Goal: Task Accomplishment & Management: Use online tool/utility

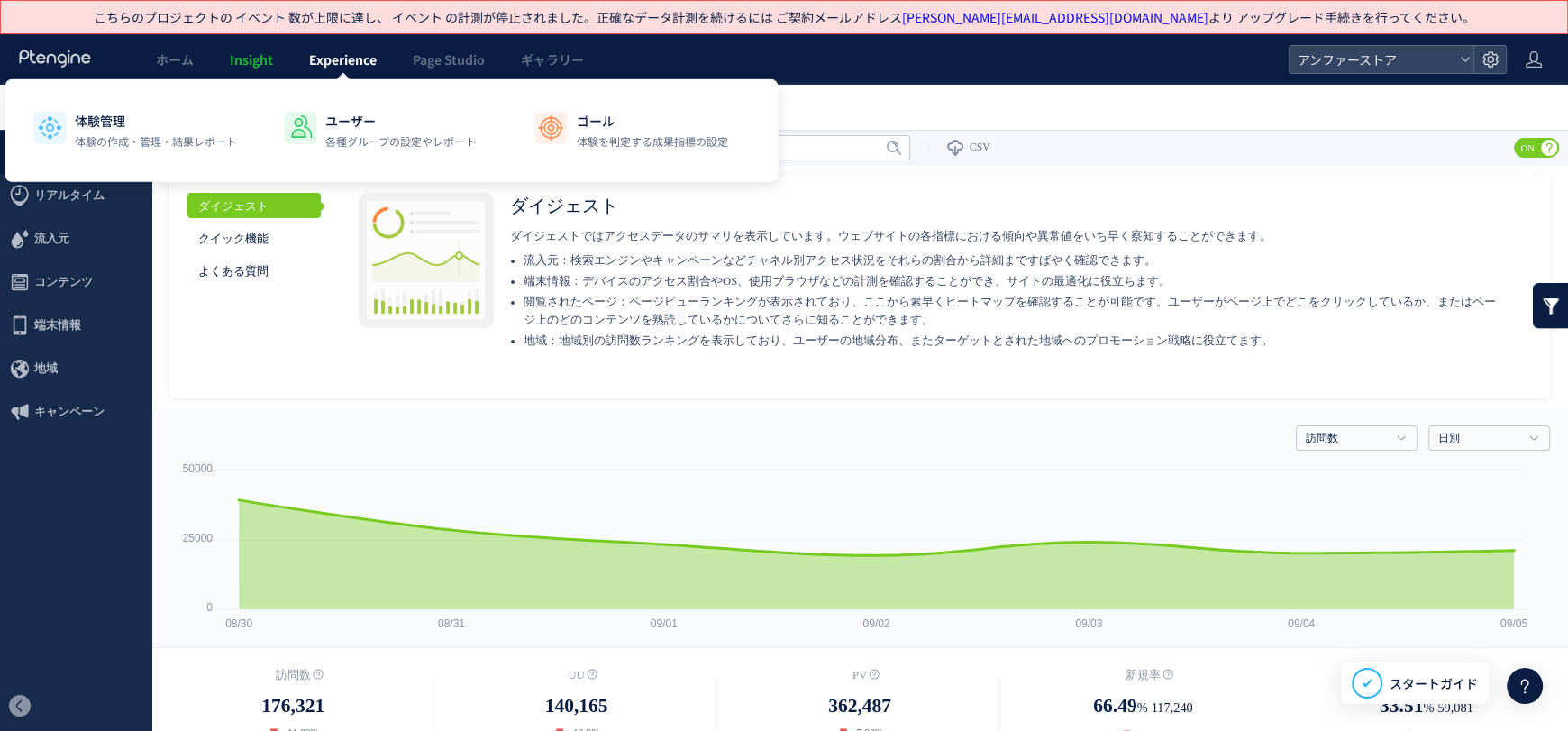
click at [350, 75] on link "Experience" at bounding box center [342, 59] width 104 height 51
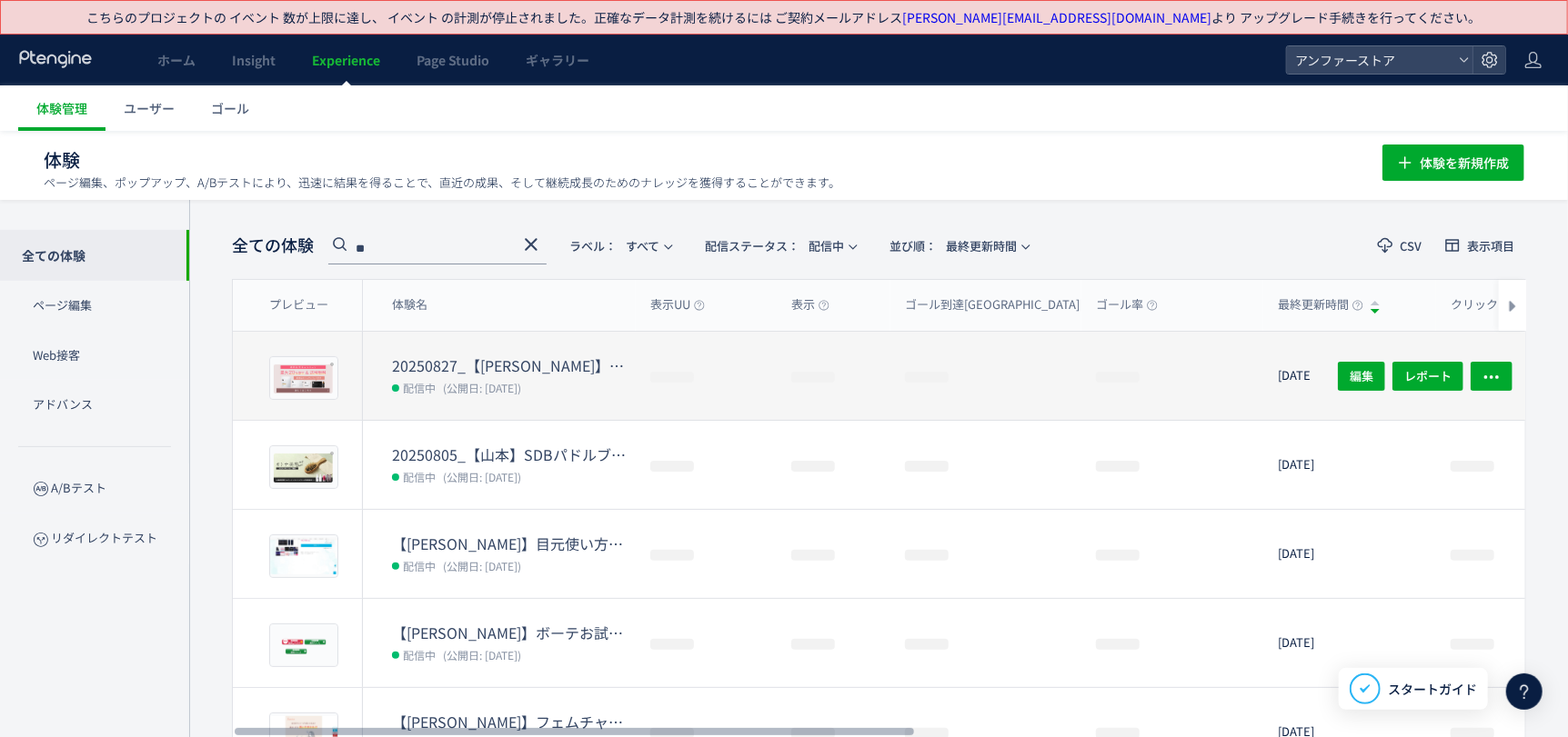
click at [512, 384] on span "(公開日: [DATE])" at bounding box center [481, 388] width 78 height 15
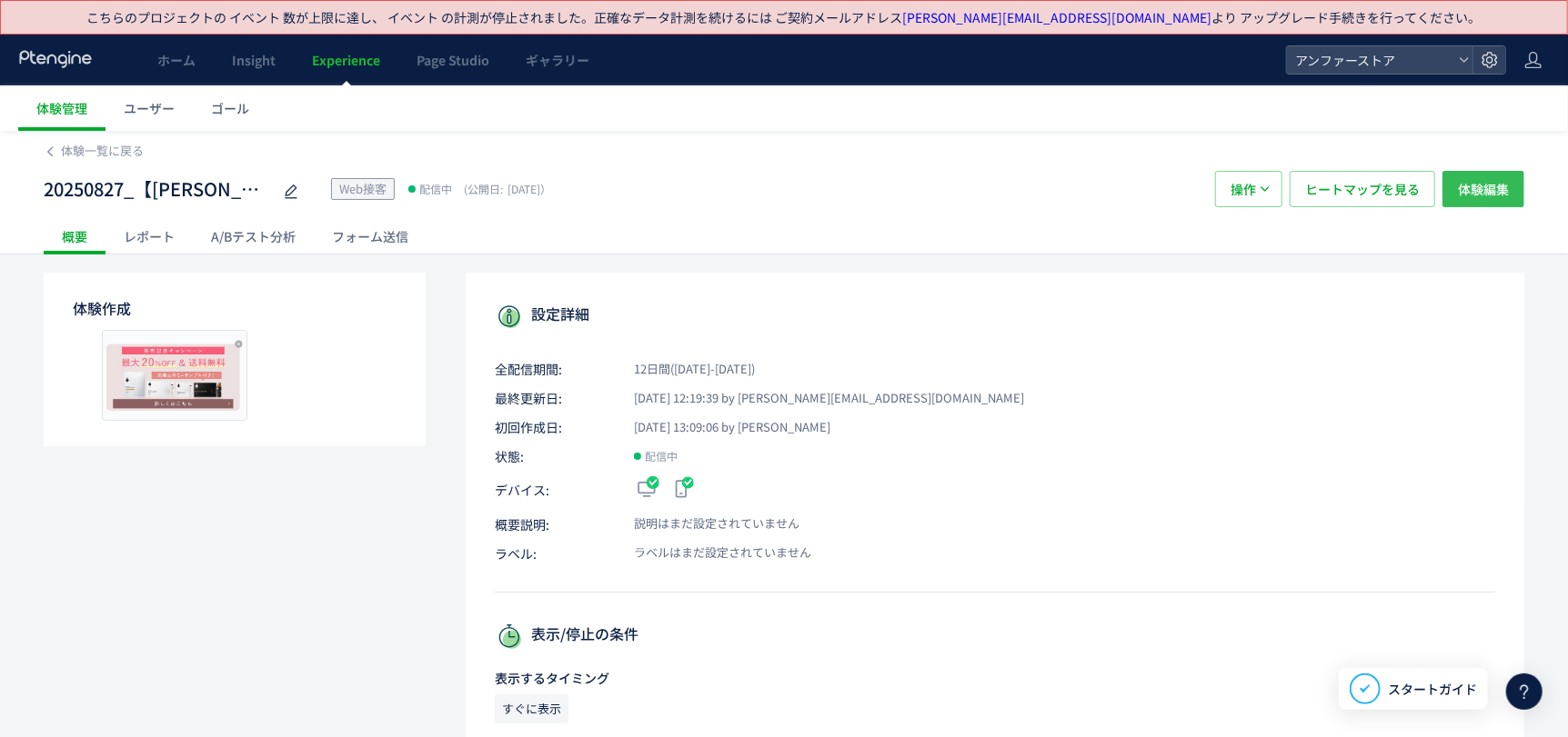
click at [1520, 196] on button "体験編集" at bounding box center [1483, 190] width 82 height 37
